Goal: Information Seeking & Learning: Learn about a topic

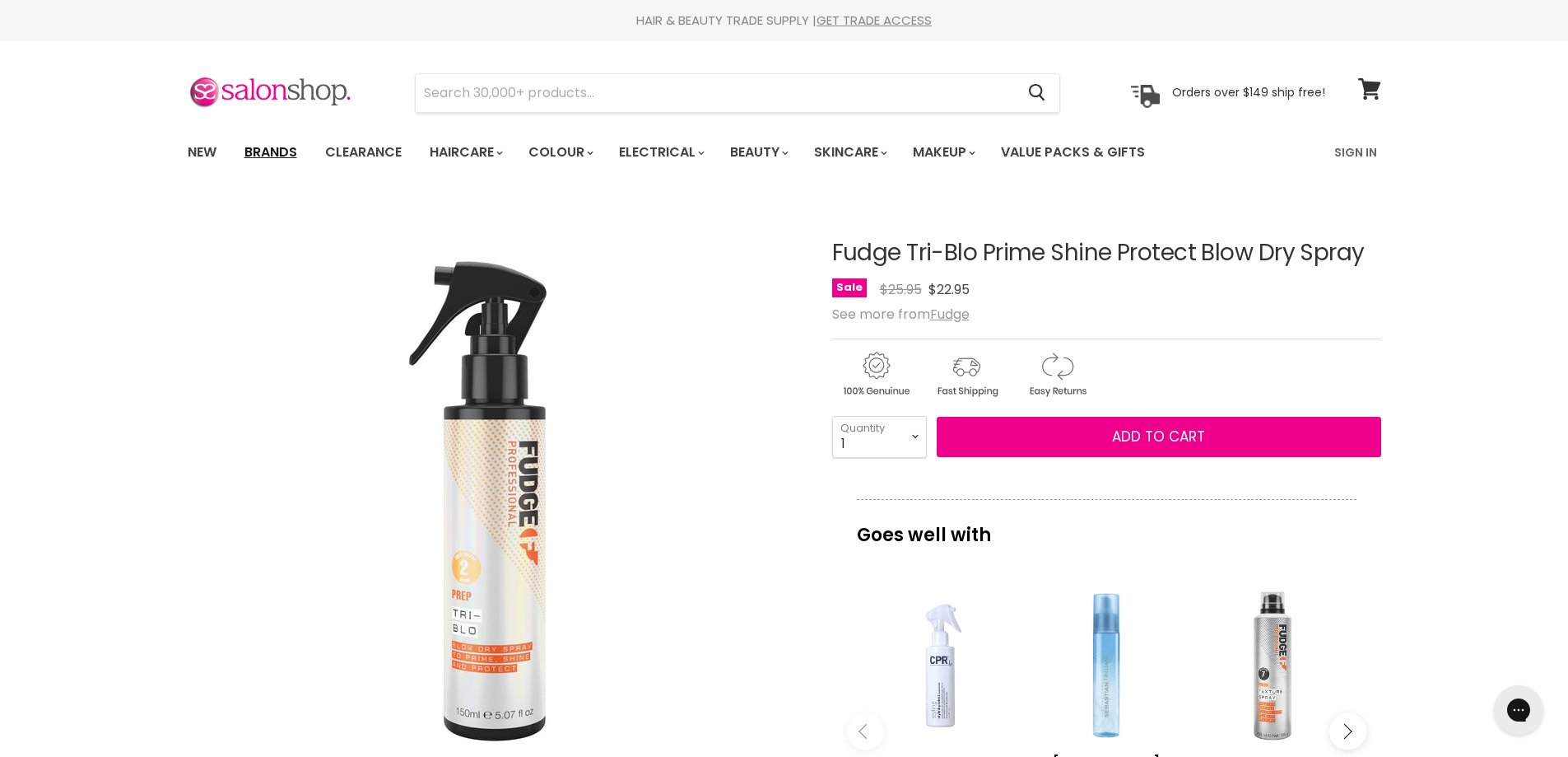
click at [273, 152] on link "Brands" at bounding box center [271, 152] width 77 height 34
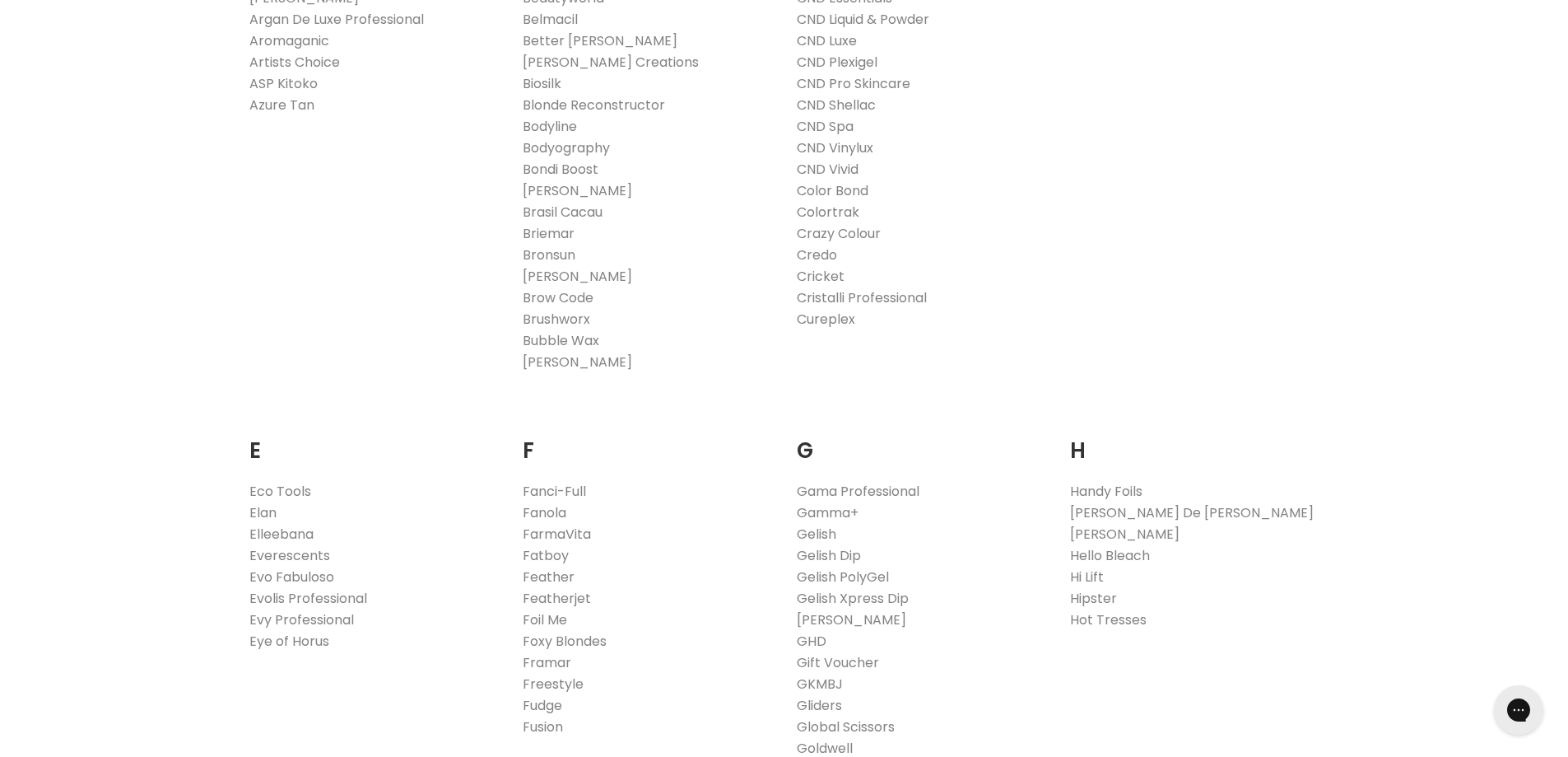
scroll to position [741, 0]
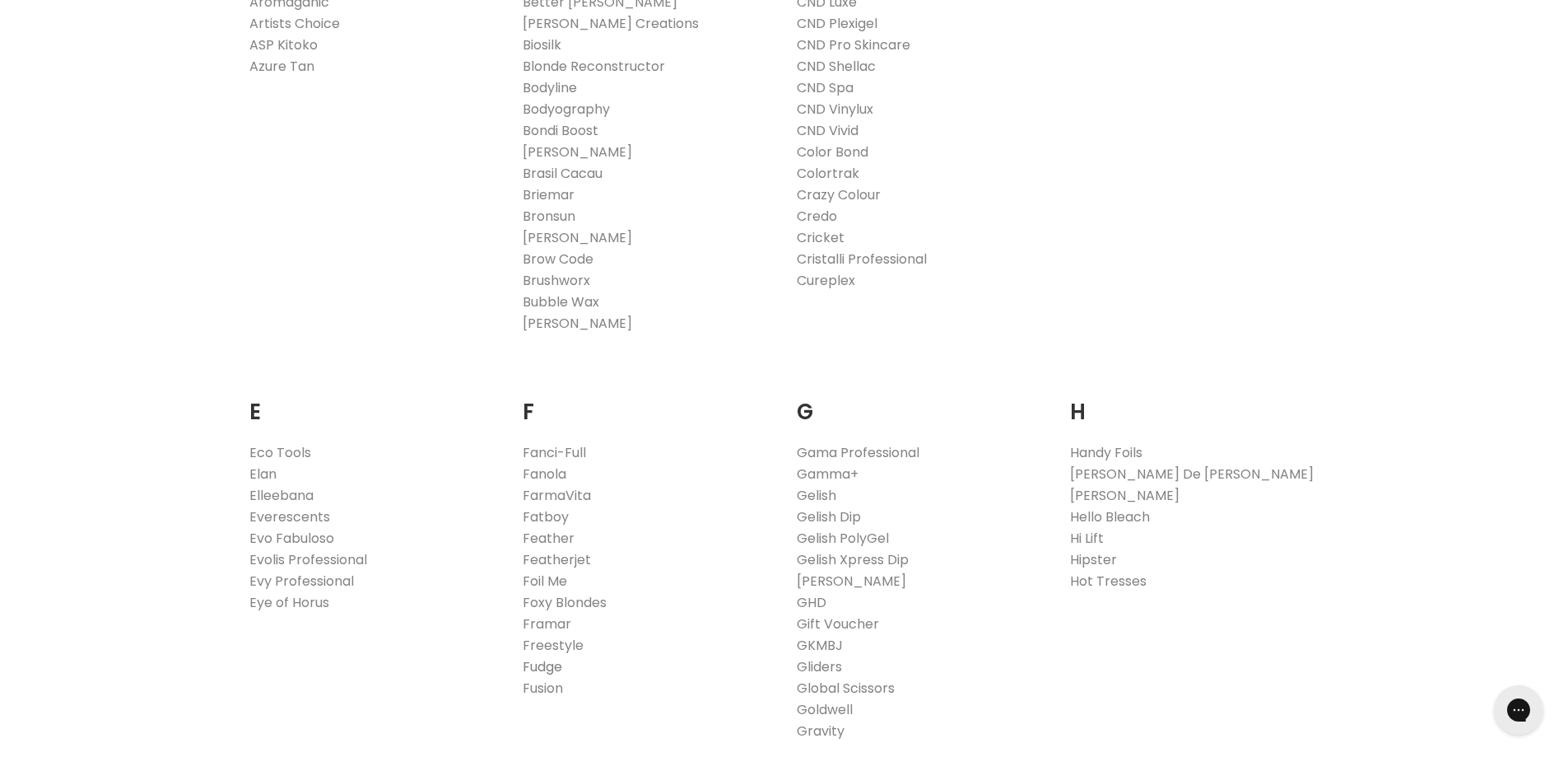
click at [538, 668] on link "Fudge" at bounding box center [542, 667] width 40 height 19
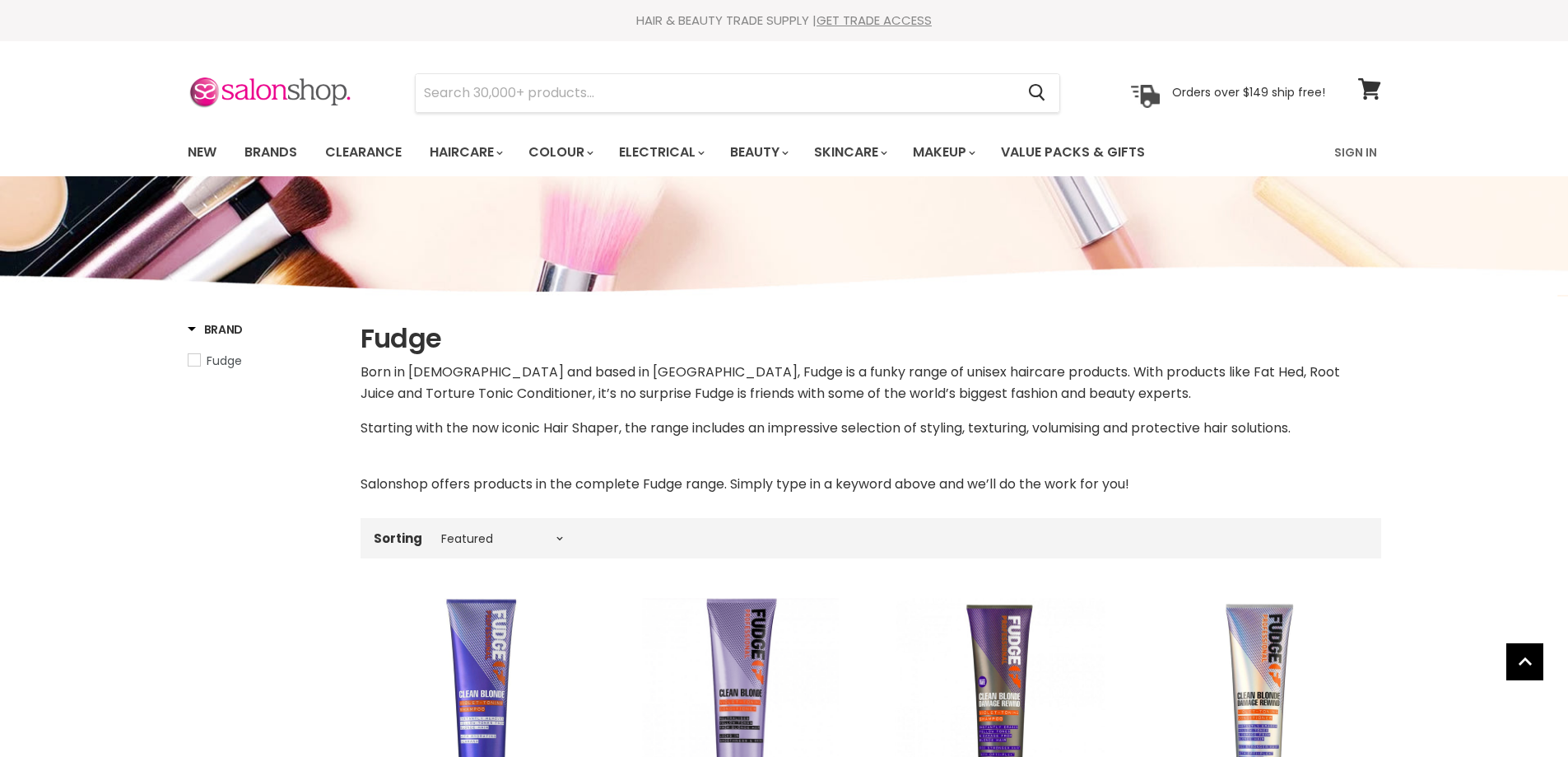
select select "manual"
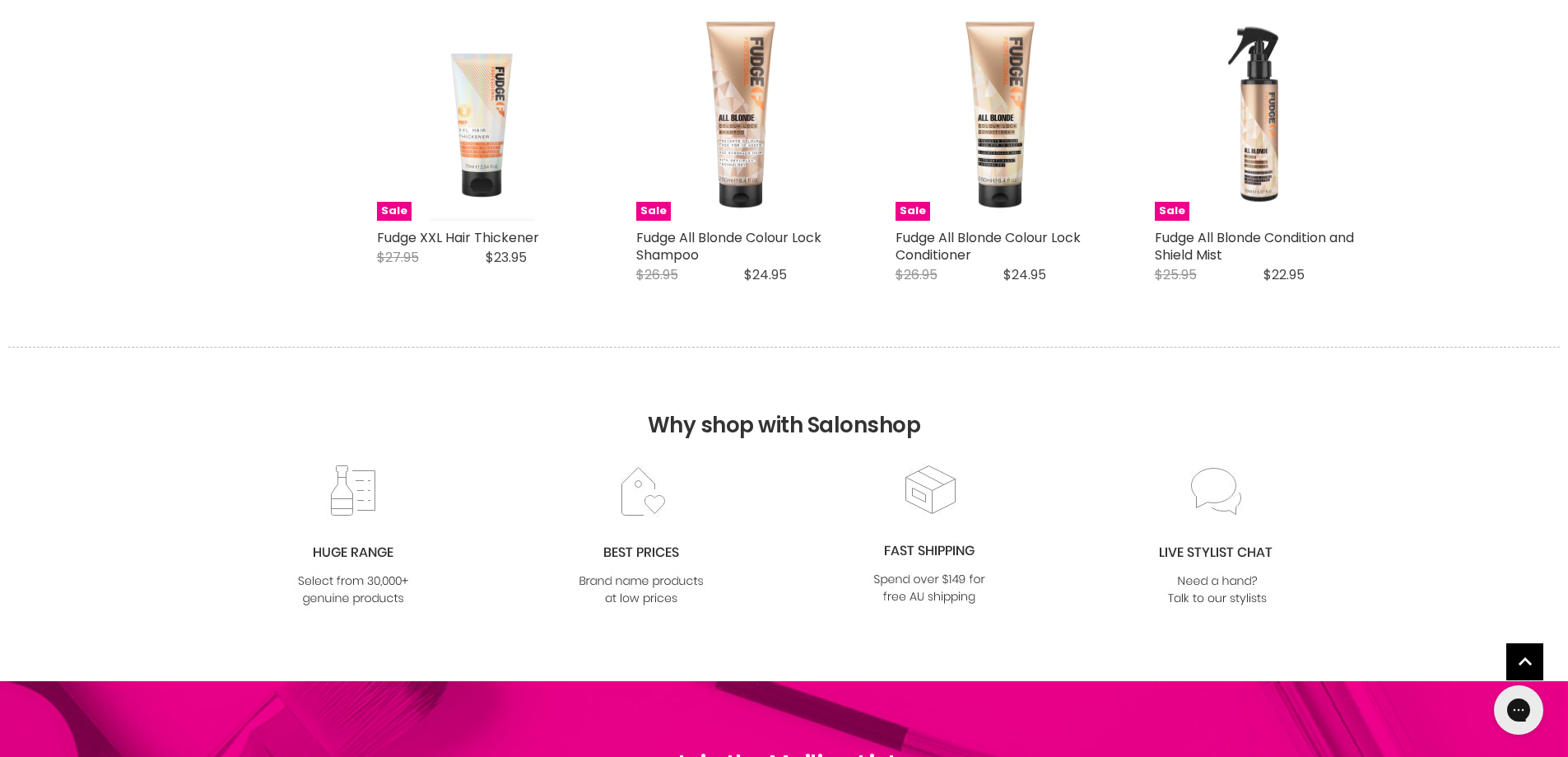
scroll to position [2634, 0]
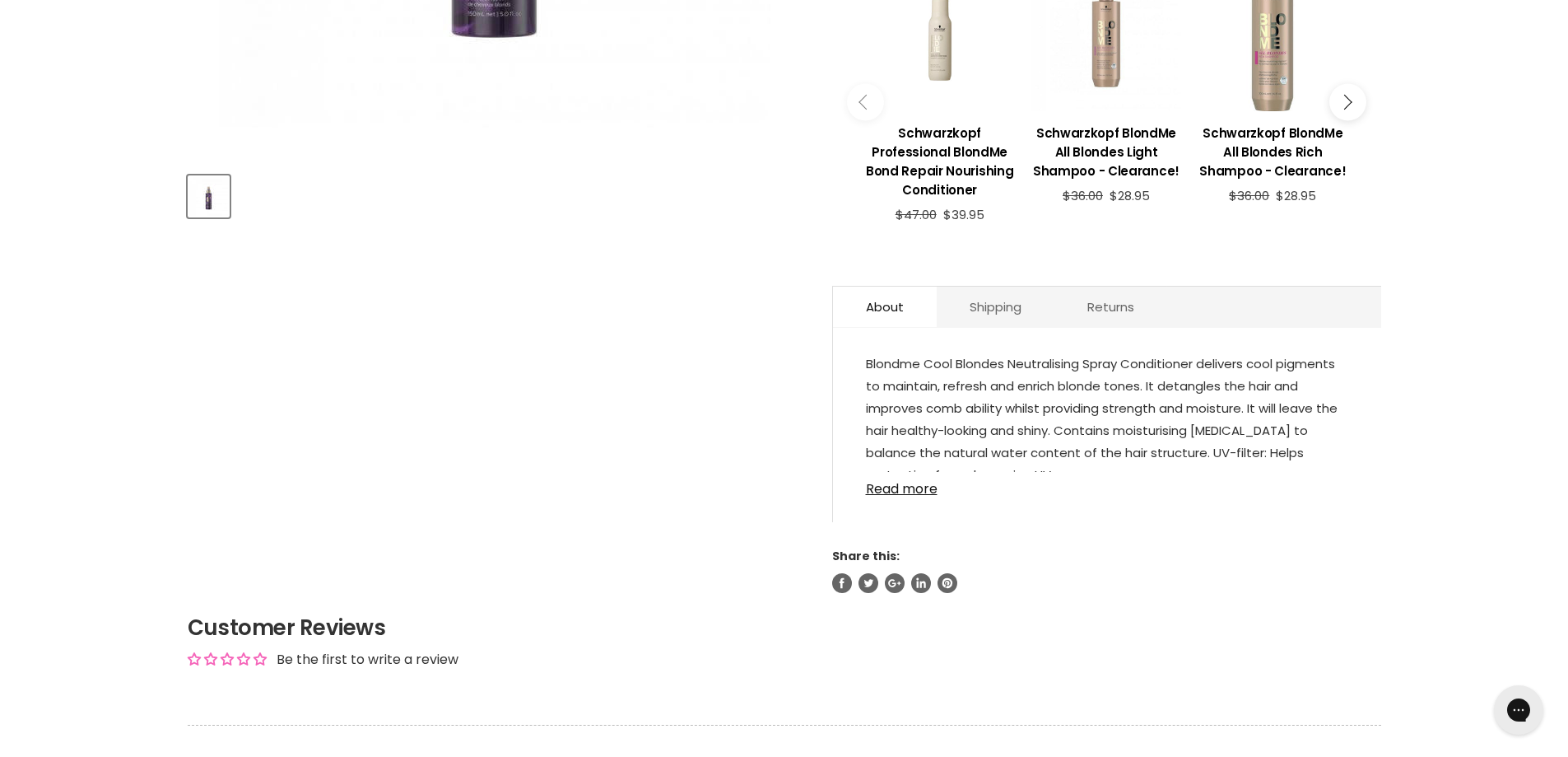
scroll to position [659, 0]
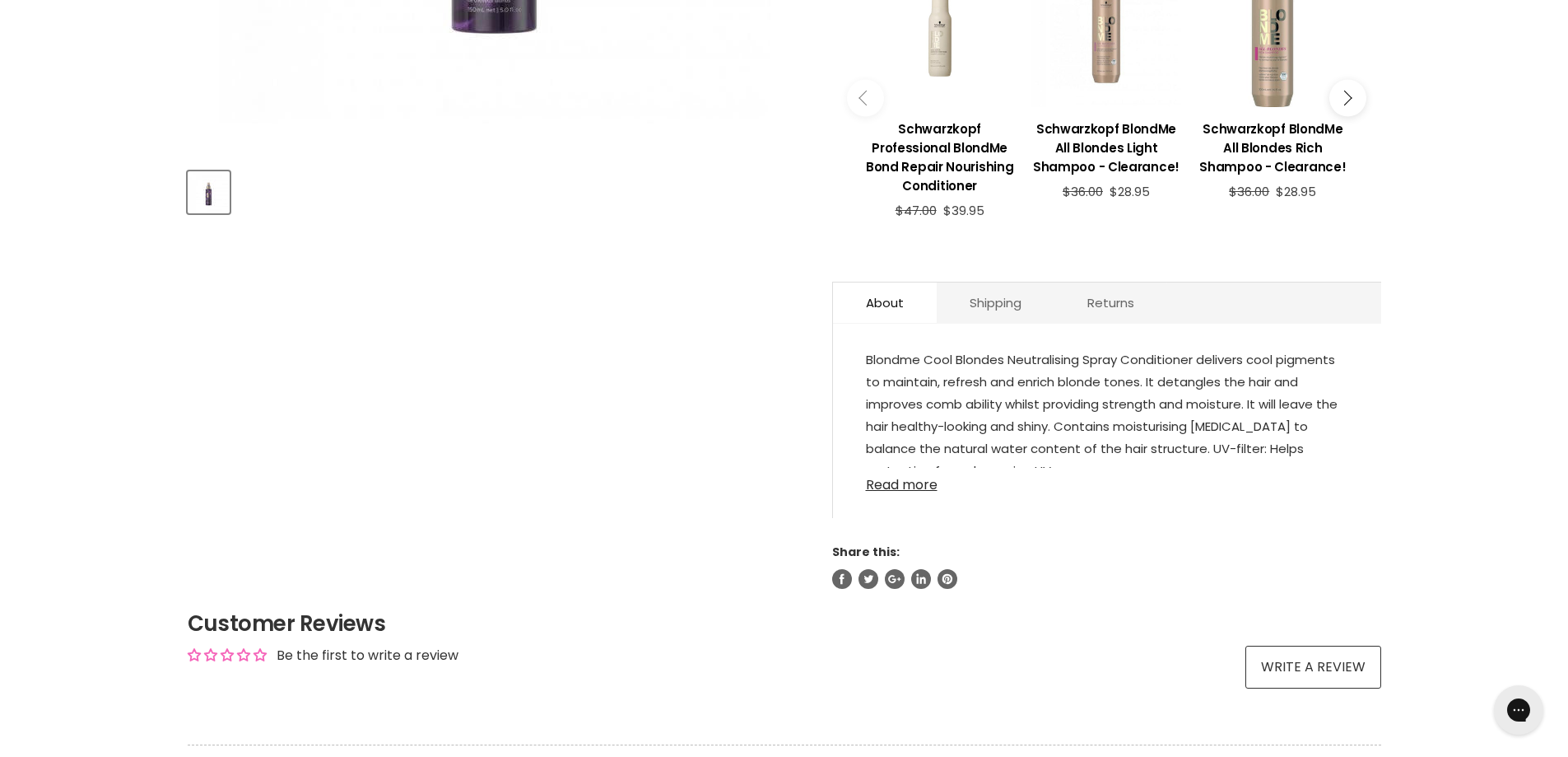
click at [914, 487] on link "Read more" at bounding box center [1107, 480] width 482 height 25
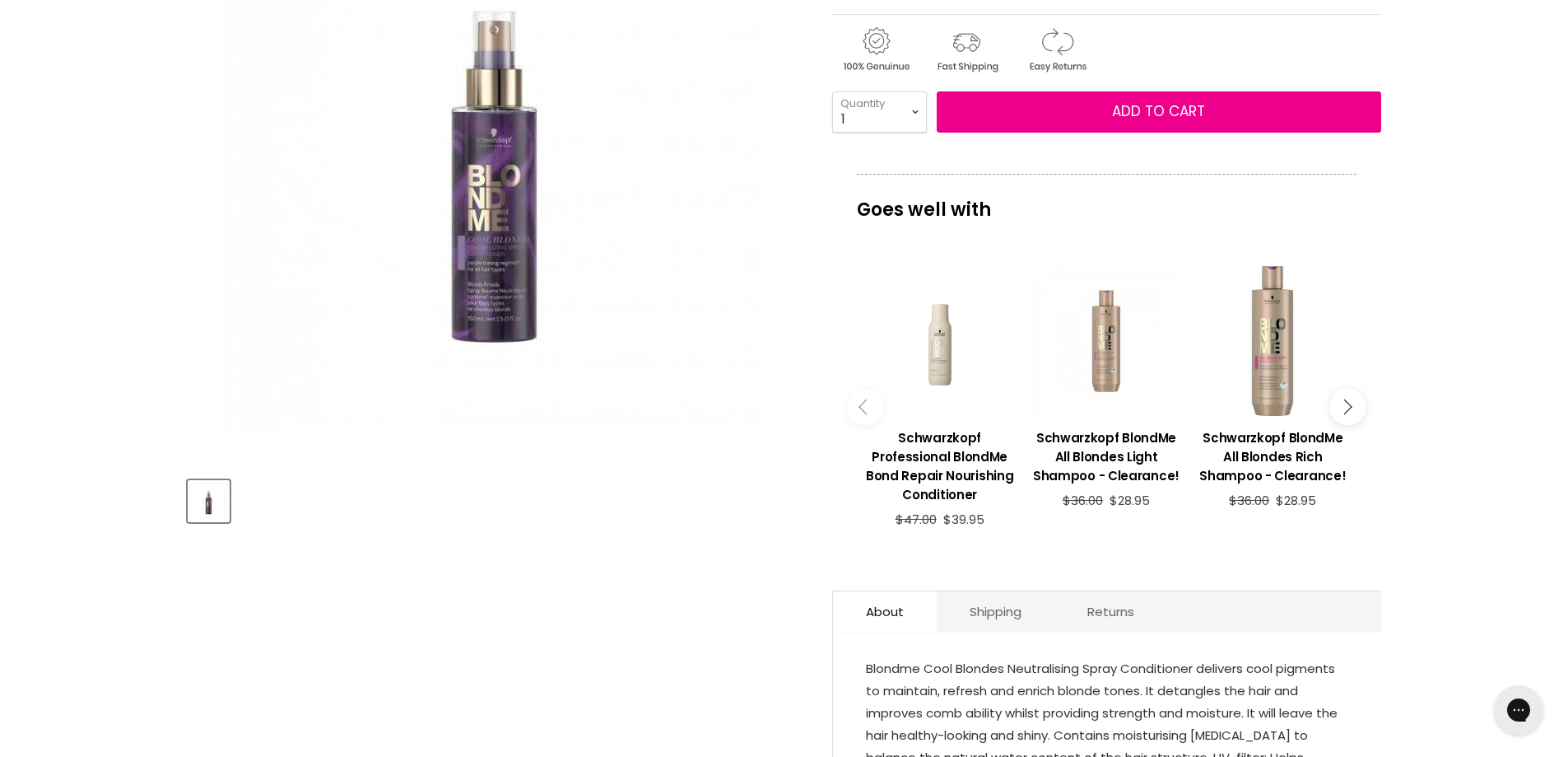
scroll to position [83, 0]
